Goal: Communication & Community: Answer question/provide support

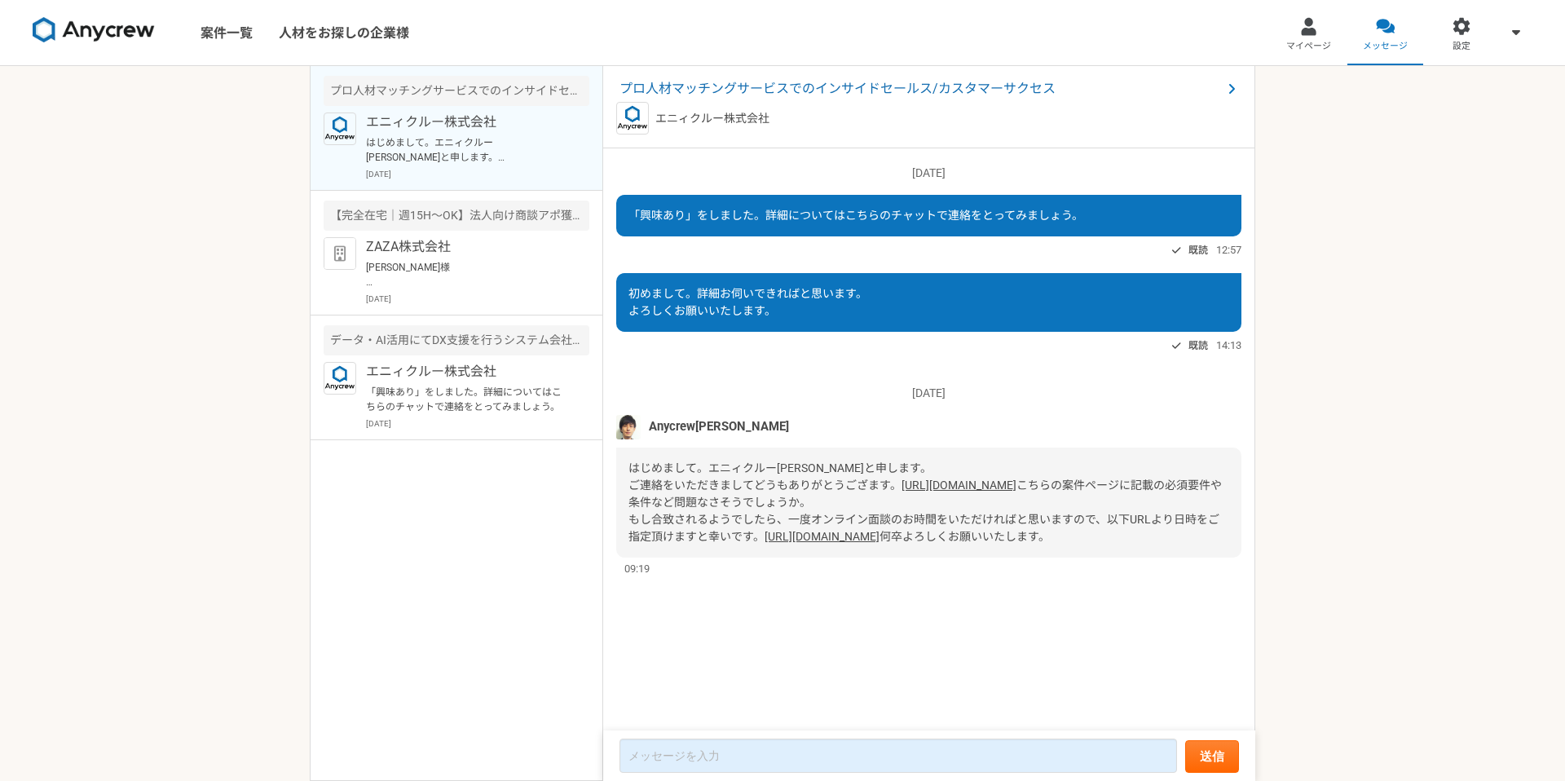
click at [902, 492] on link "[URL][DOMAIN_NAME]" at bounding box center [959, 485] width 115 height 13
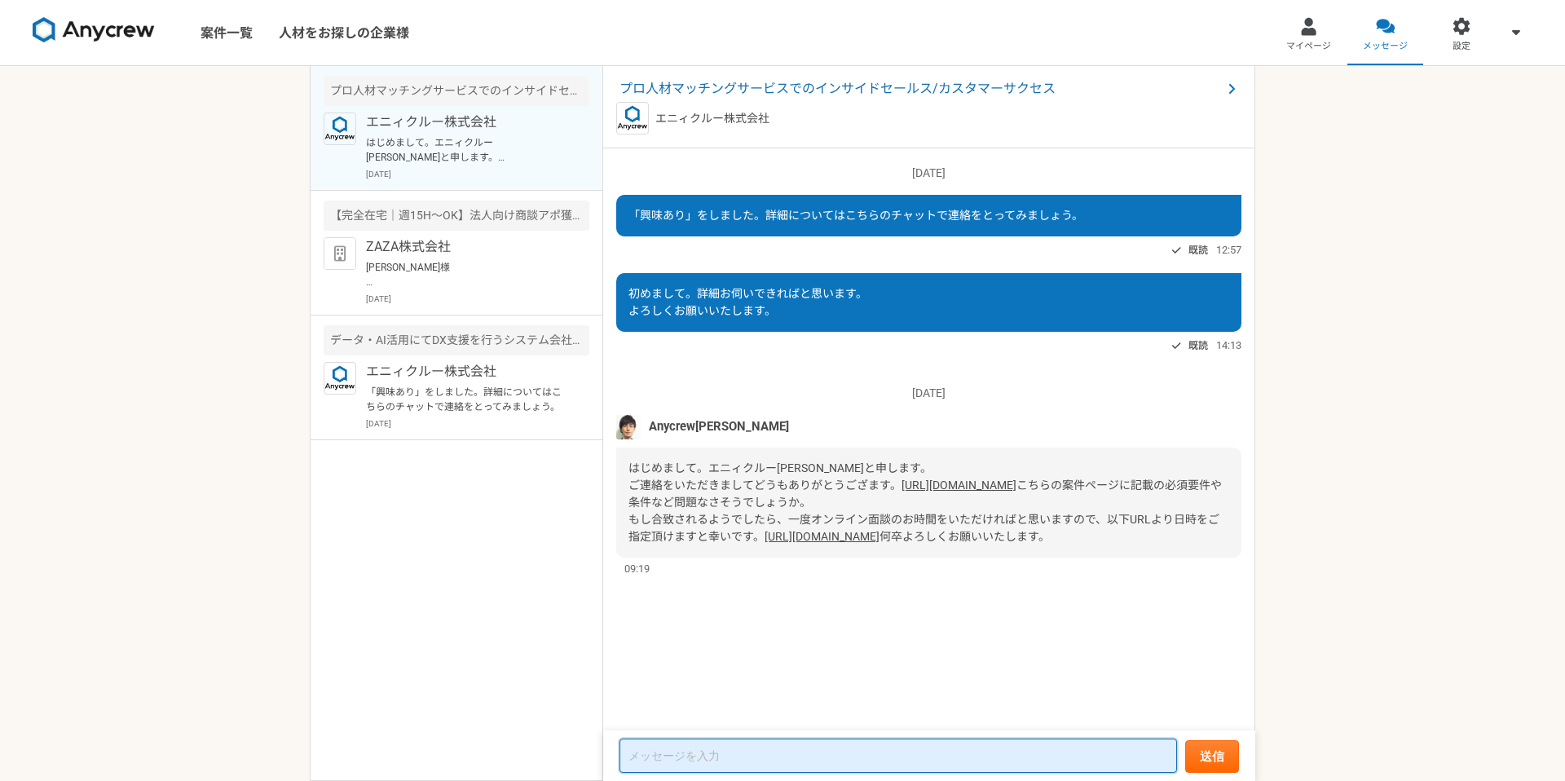
click at [771, 757] on textarea at bounding box center [899, 756] width 558 height 34
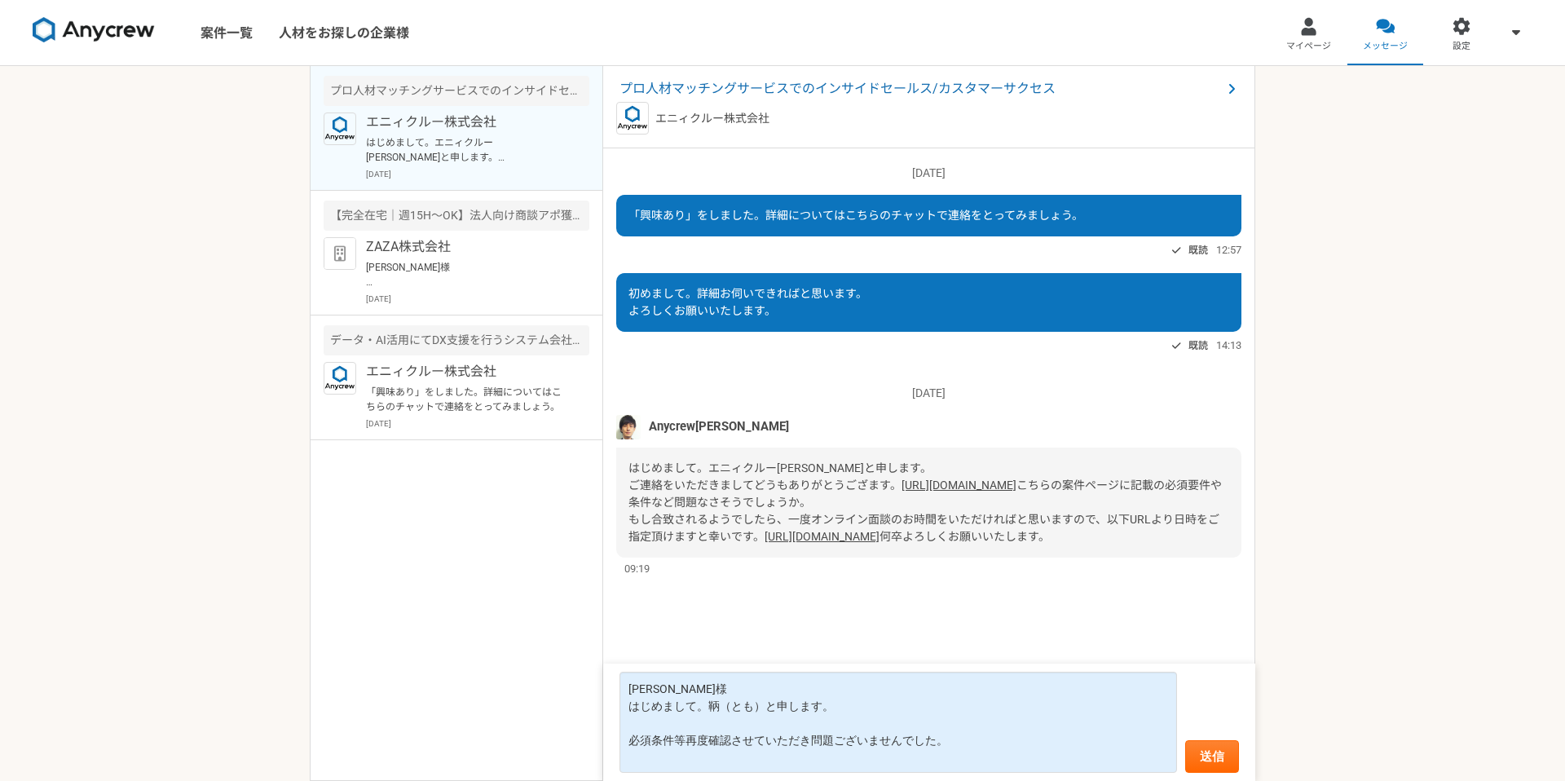
click at [814, 543] on link "[URL][DOMAIN_NAME]" at bounding box center [822, 536] width 115 height 13
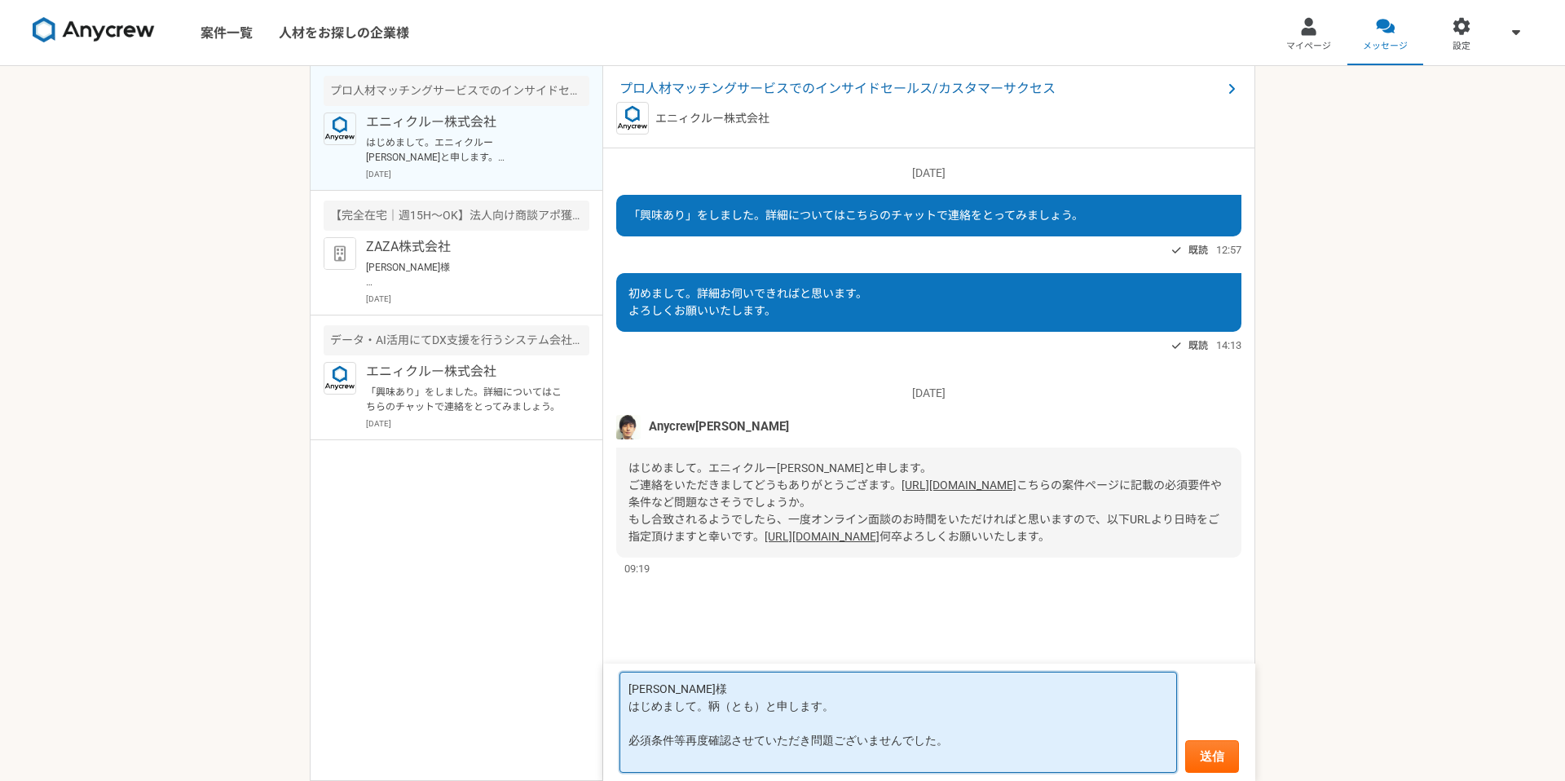
click at [793, 763] on textarea "[PERSON_NAME]様 はじめまして。鞆（とも）と申します。 必須条件等再度確認させていただき問題ございませんでした。" at bounding box center [899, 722] width 558 height 101
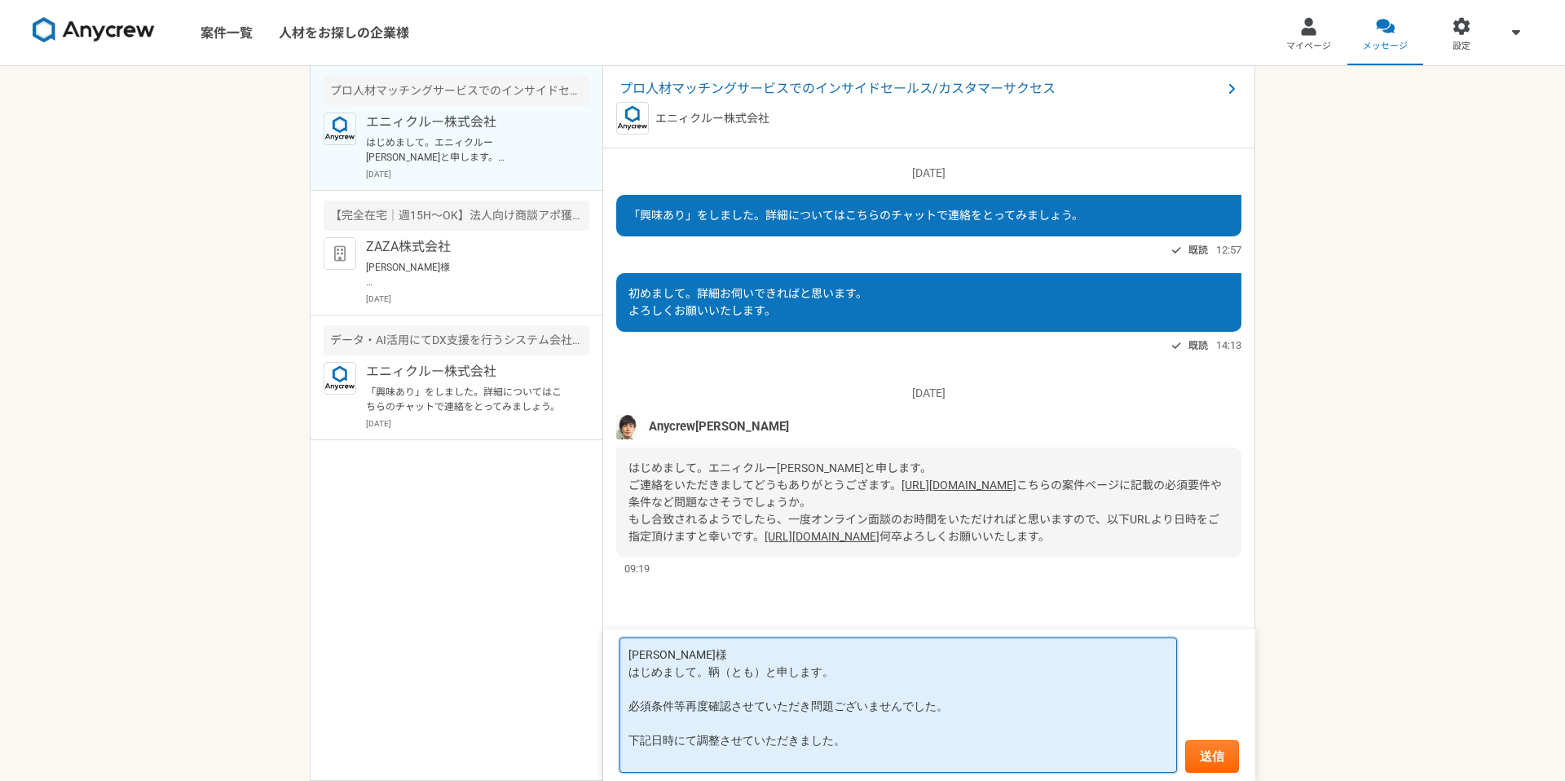
paste textarea "[DATE] 18:00 –⁠ 18:30"
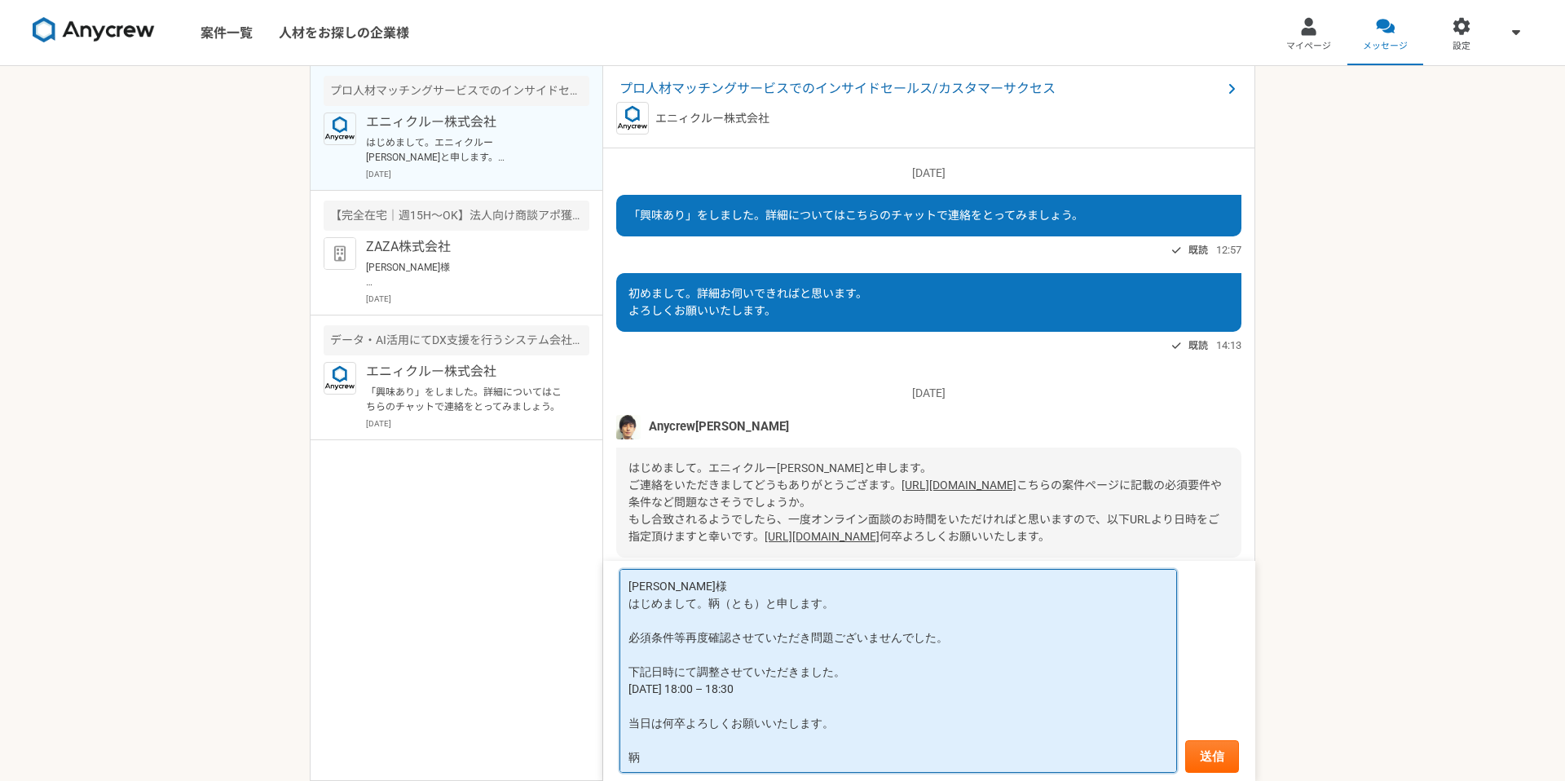
click at [707, 604] on textarea "[PERSON_NAME]様 はじめまして。鞆（とも）と申します。 必須条件等再度確認させていただき問題ございませんでした。 下記日時にて調整させていただきま…" at bounding box center [899, 671] width 558 height 204
click at [679, 574] on textarea "[PERSON_NAME]様 はじめまして。 鞆（とも）と申します。 必須条件等再度確認させていただき問題ございませんでした。 下記日時にて調整させていただき…" at bounding box center [899, 662] width 558 height 221
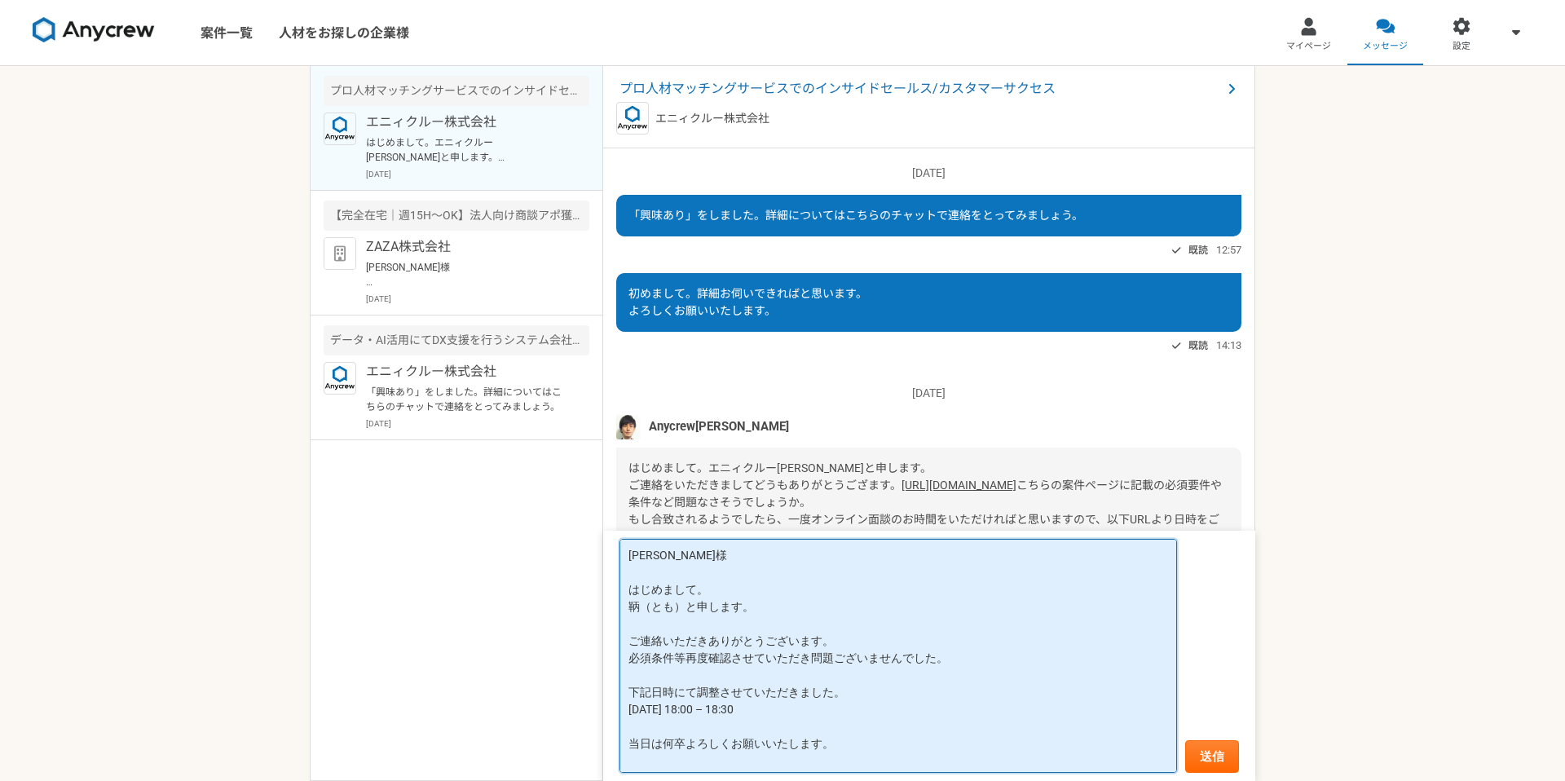
scroll to position [23, 0]
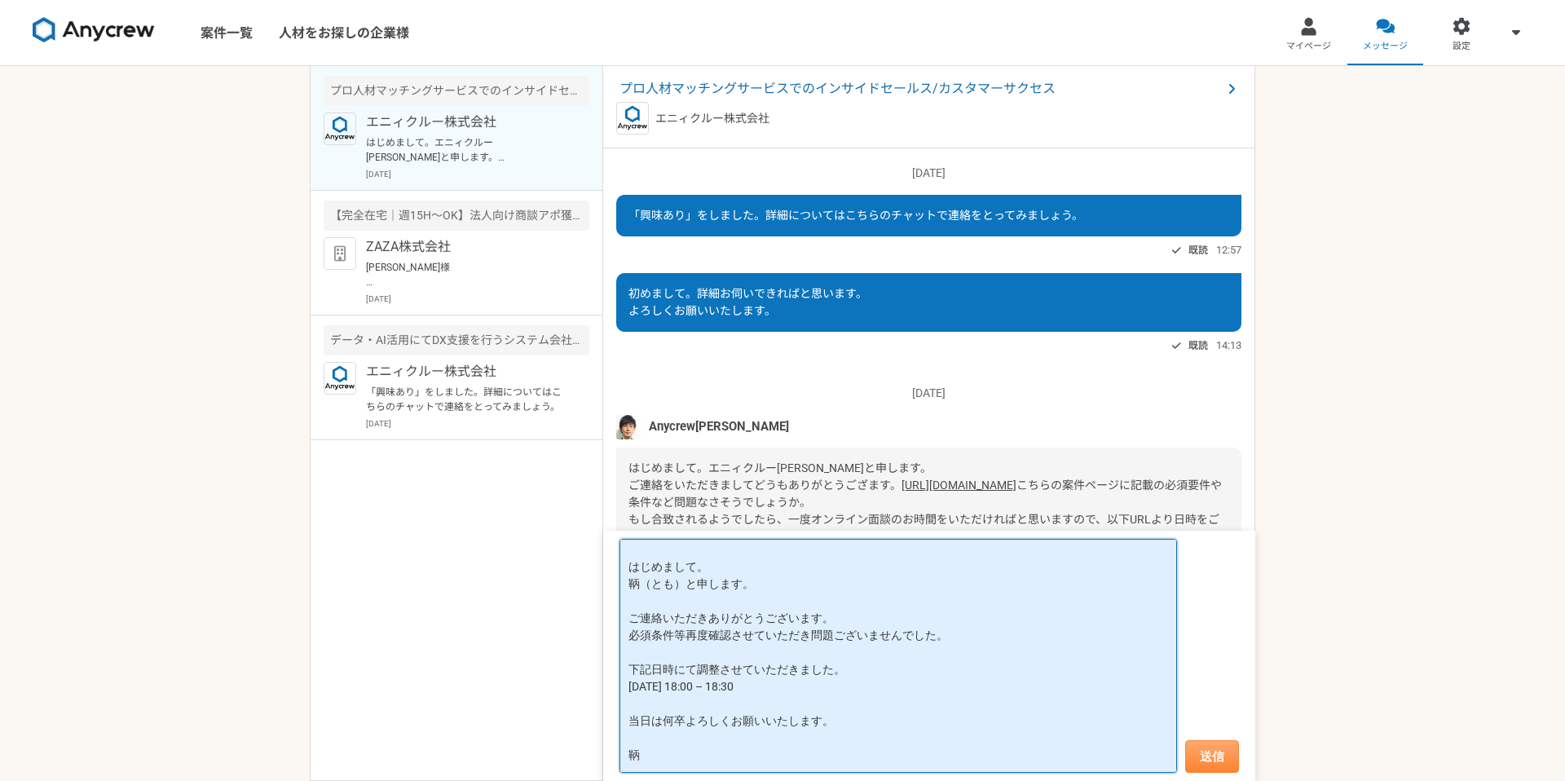
type textarea "[PERSON_NAME]様 はじめまして。 鞆（とも）と申します。 ご連絡いただきありがとうございます。 必須条件等再度確認させていただき問題ございませんで…"
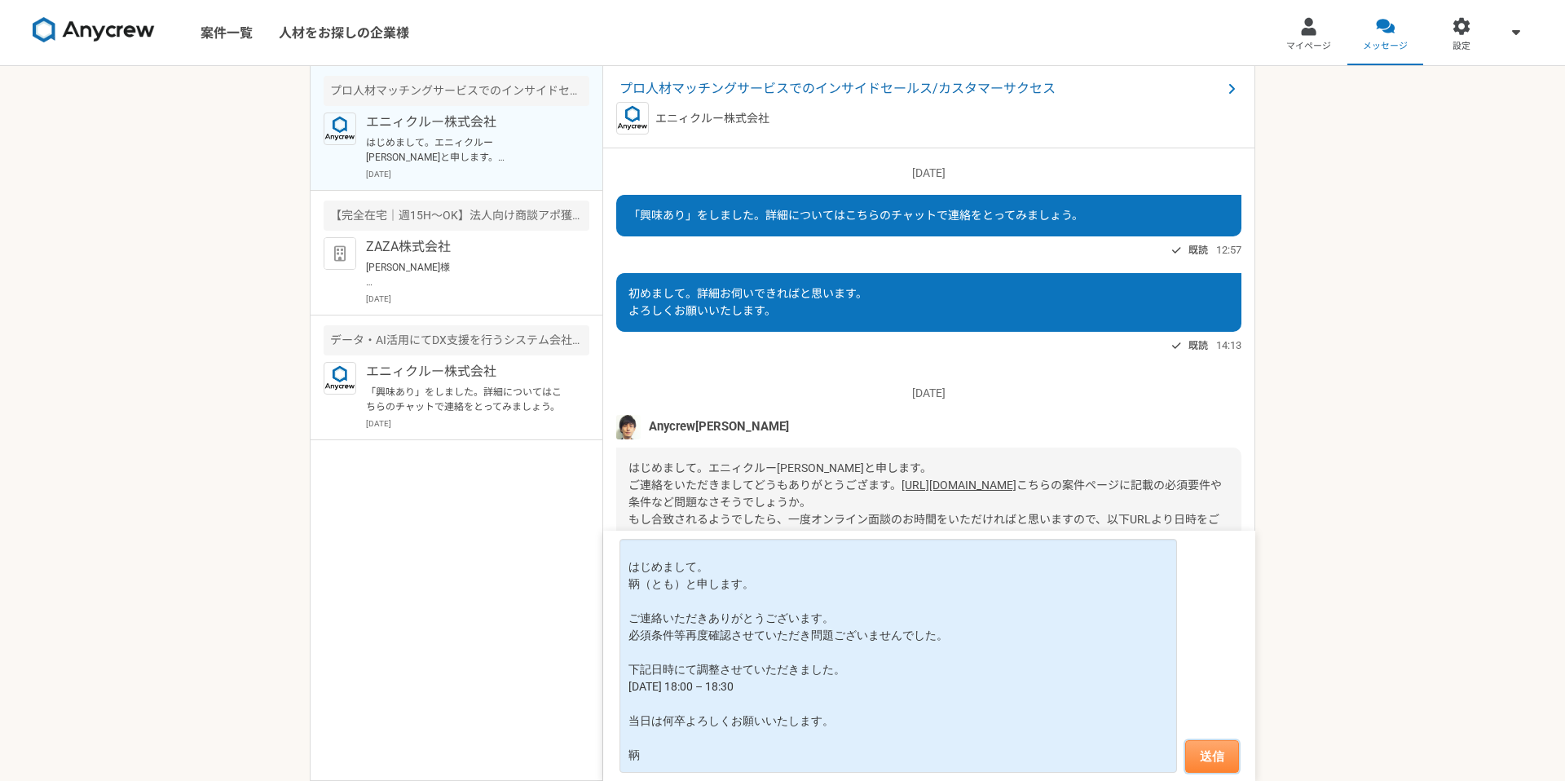
click at [1210, 757] on button "送信" at bounding box center [1212, 756] width 54 height 33
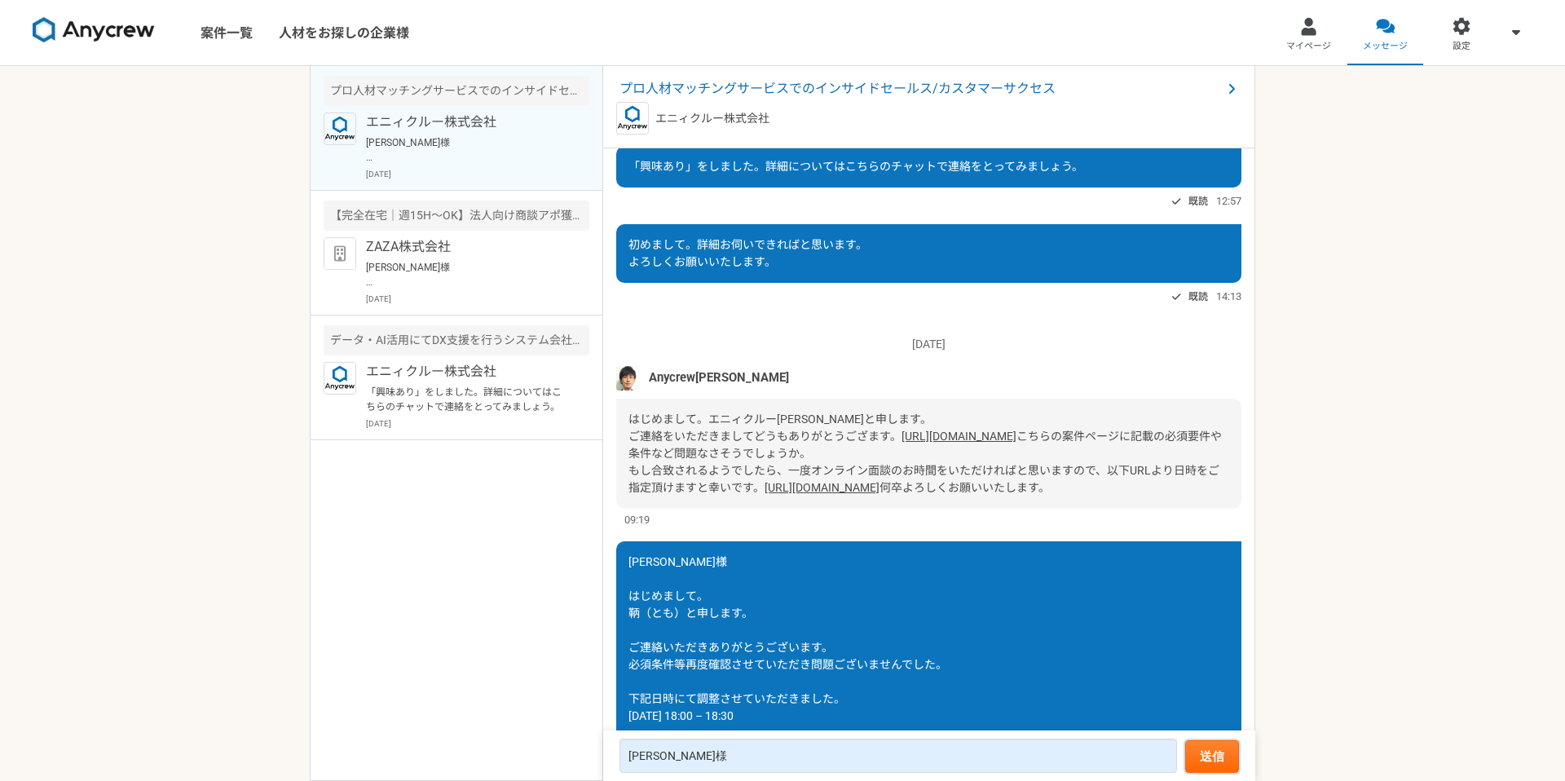
scroll to position [48, 0]
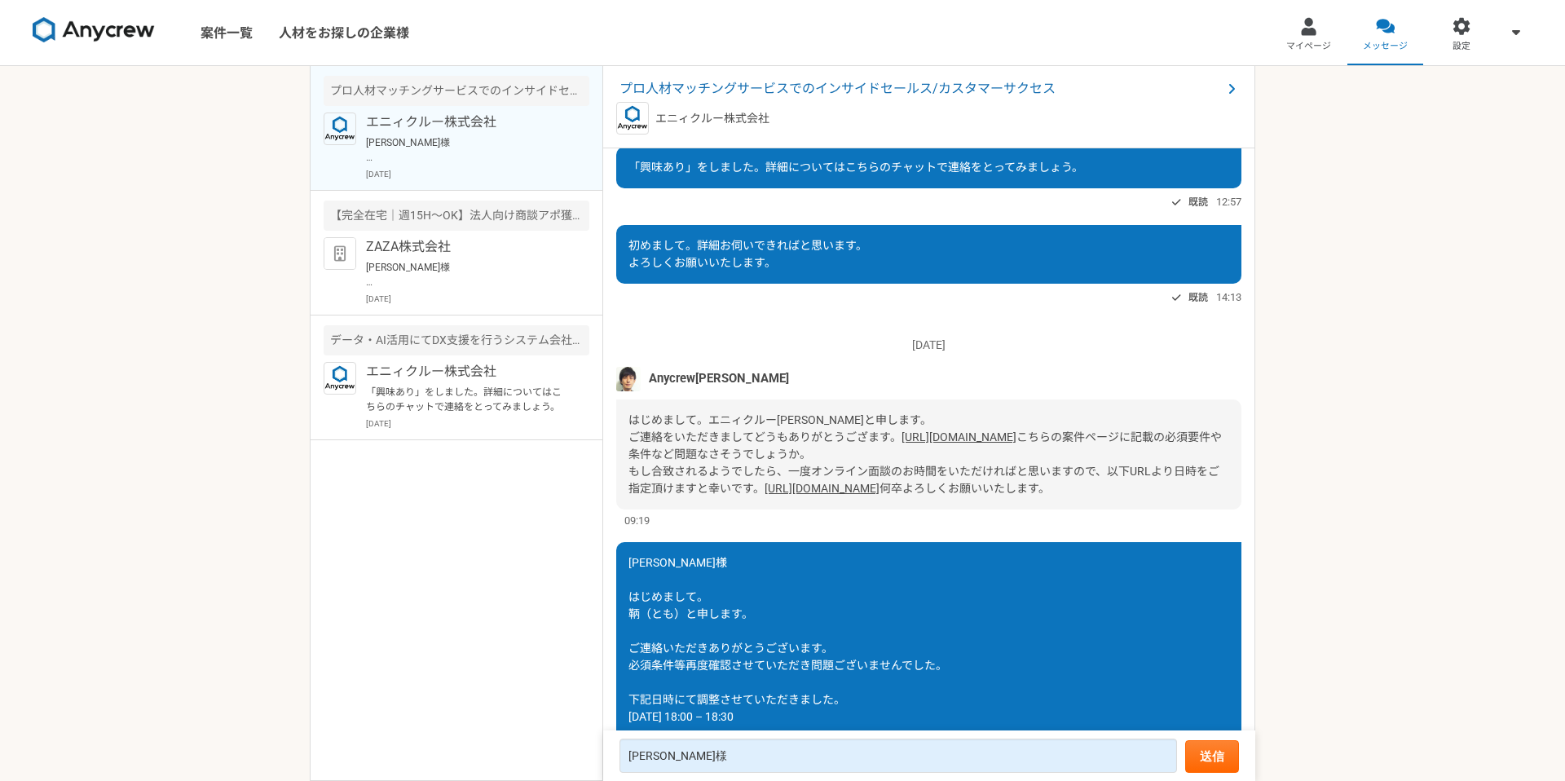
click at [902, 444] on link "[URL][DOMAIN_NAME]" at bounding box center [959, 436] width 115 height 13
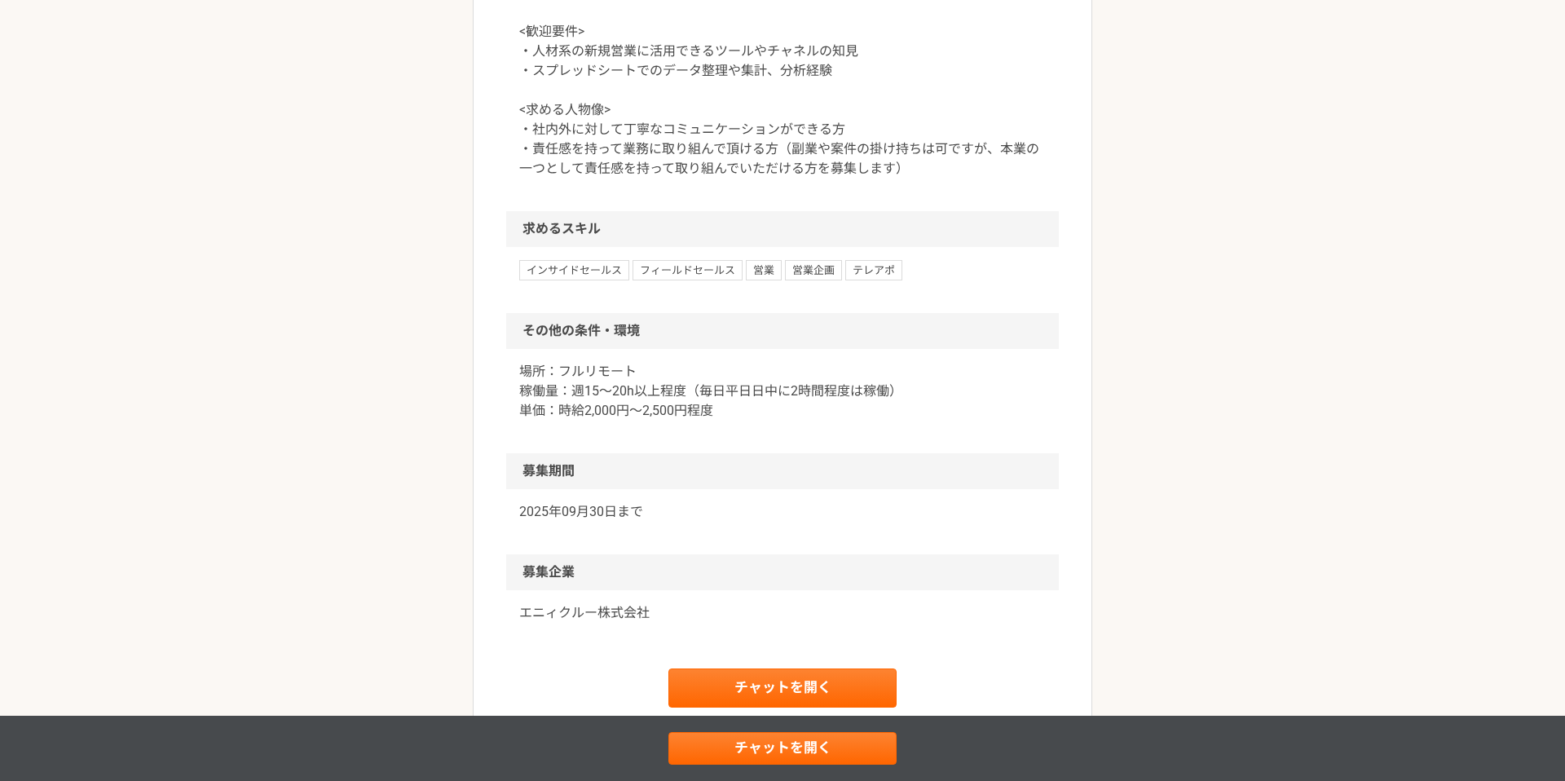
scroll to position [1564, 0]
